Goal: Information Seeking & Learning: Learn about a topic

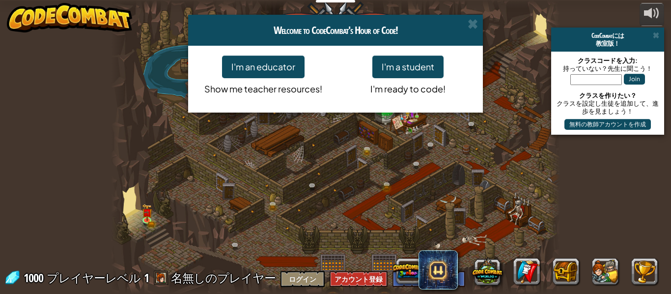
select select "ja"
click at [476, 24] on span at bounding box center [473, 24] width 10 height 10
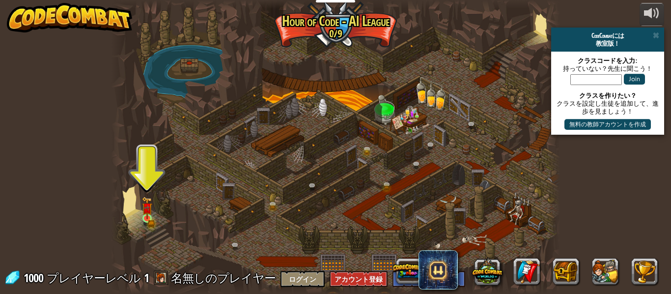
click at [150, 215] on img at bounding box center [147, 208] width 10 height 23
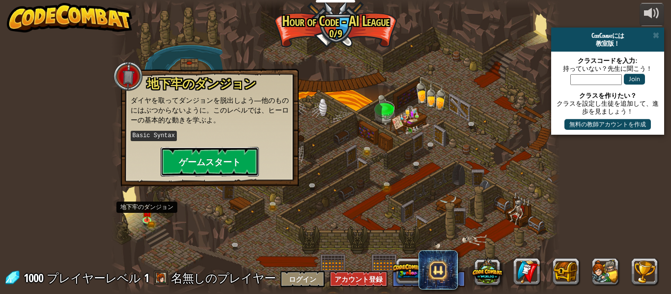
click at [236, 154] on button "ゲームスタート" at bounding box center [210, 161] width 98 height 29
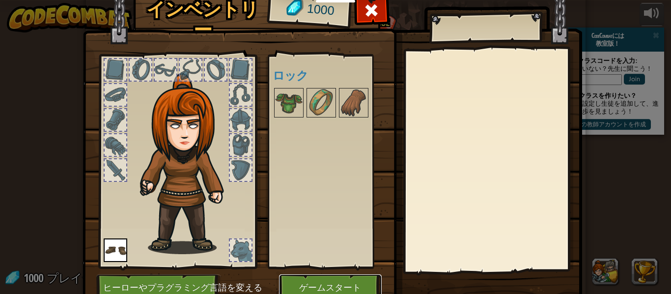
click at [355, 285] on button "ゲームスタート" at bounding box center [330, 287] width 103 height 27
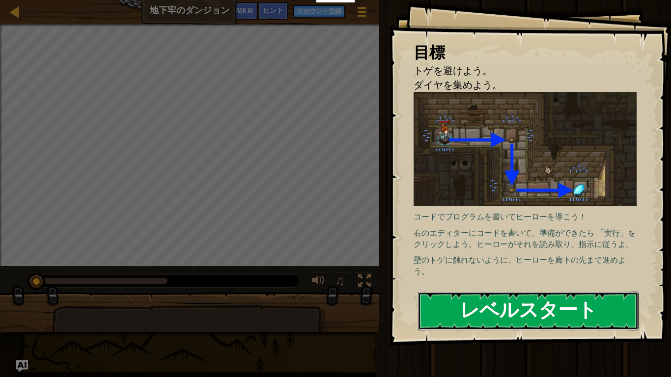
click at [588, 293] on button "レベルスタート" at bounding box center [528, 311] width 221 height 39
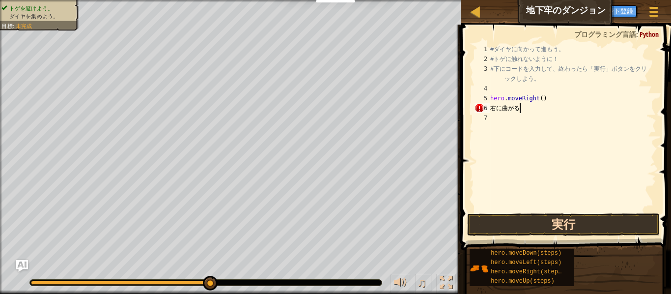
type textarea "右に曲がる"
click at [621, 221] on button "実行" at bounding box center [563, 224] width 193 height 23
